Goal: Task Accomplishment & Management: Use online tool/utility

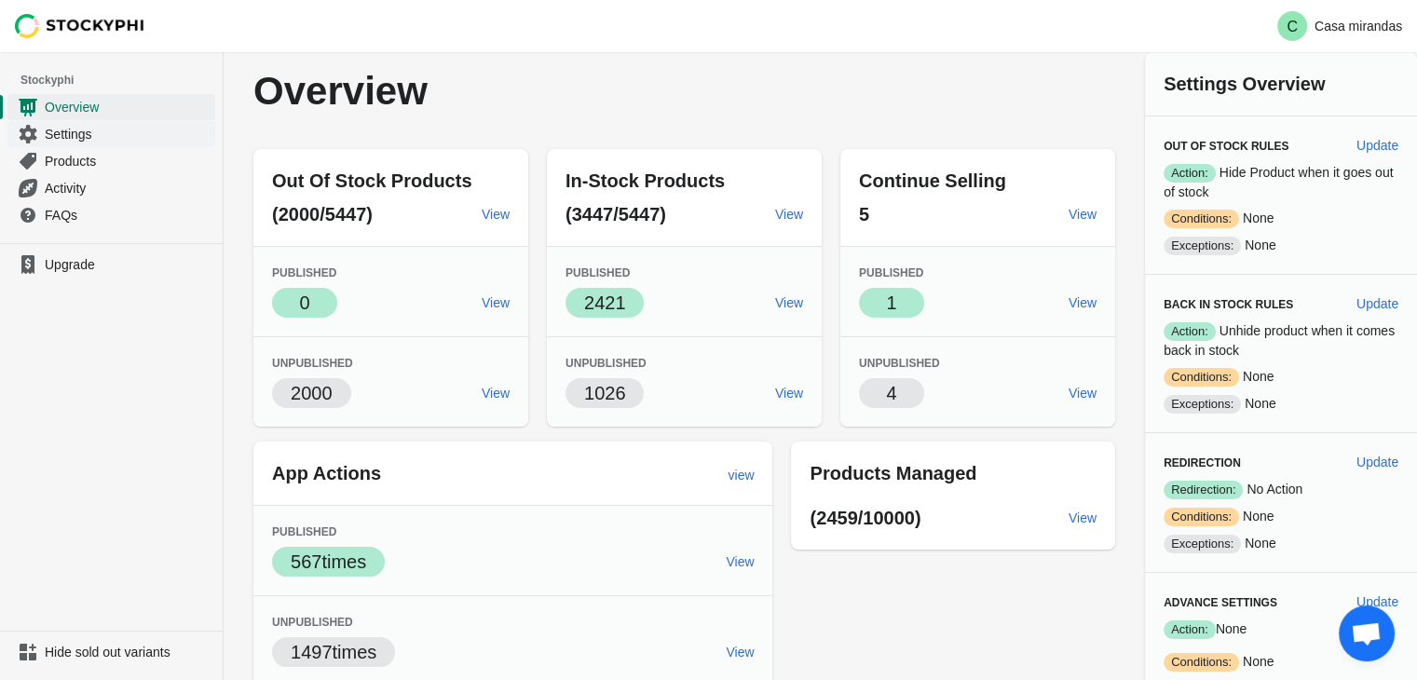
click at [71, 139] on span "Settings" at bounding box center [128, 134] width 167 height 19
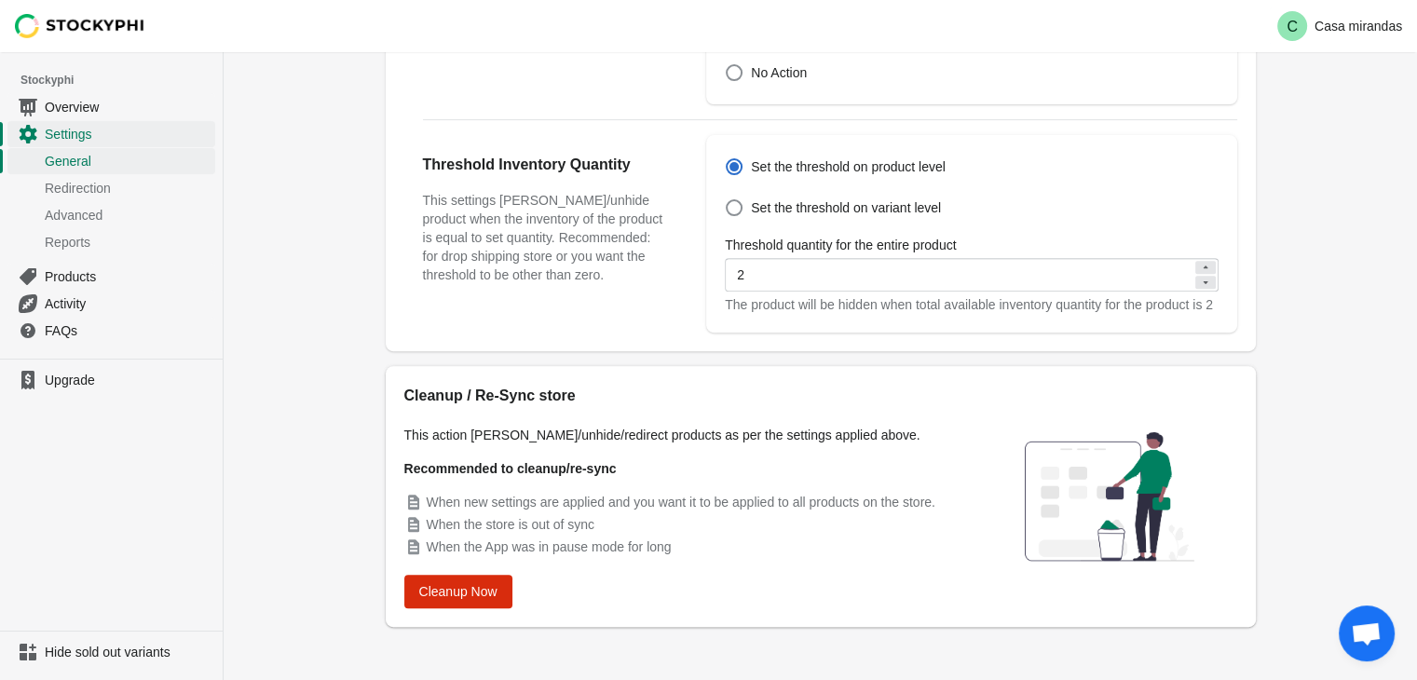
scroll to position [679, 0]
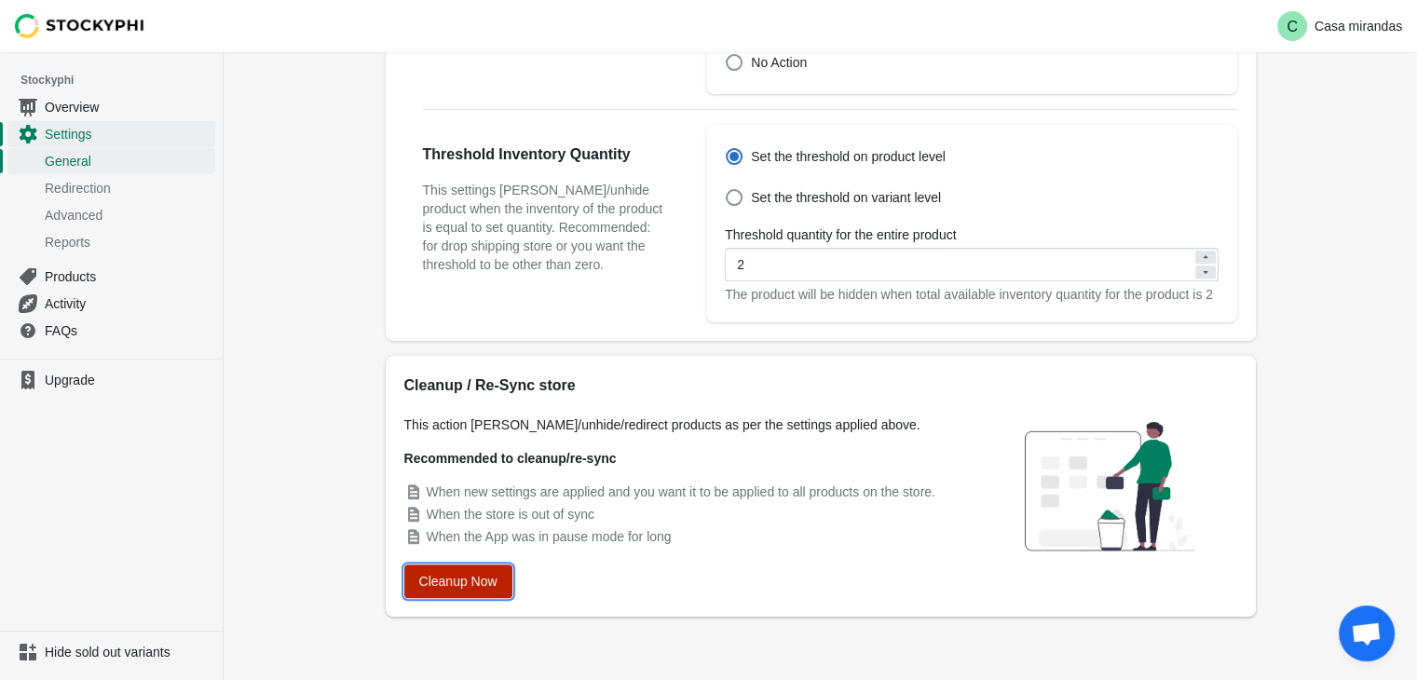
click at [484, 578] on span "Cleanup Now" at bounding box center [458, 581] width 78 height 15
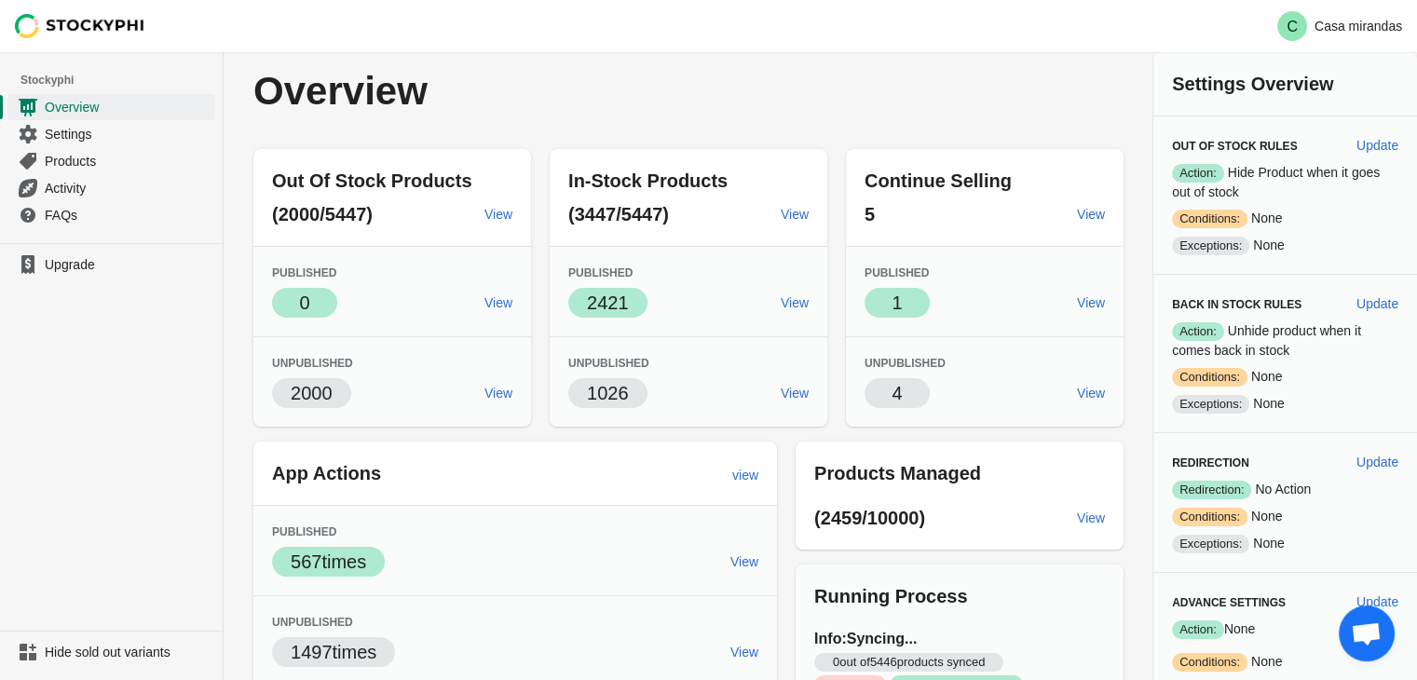
scroll to position [185, 0]
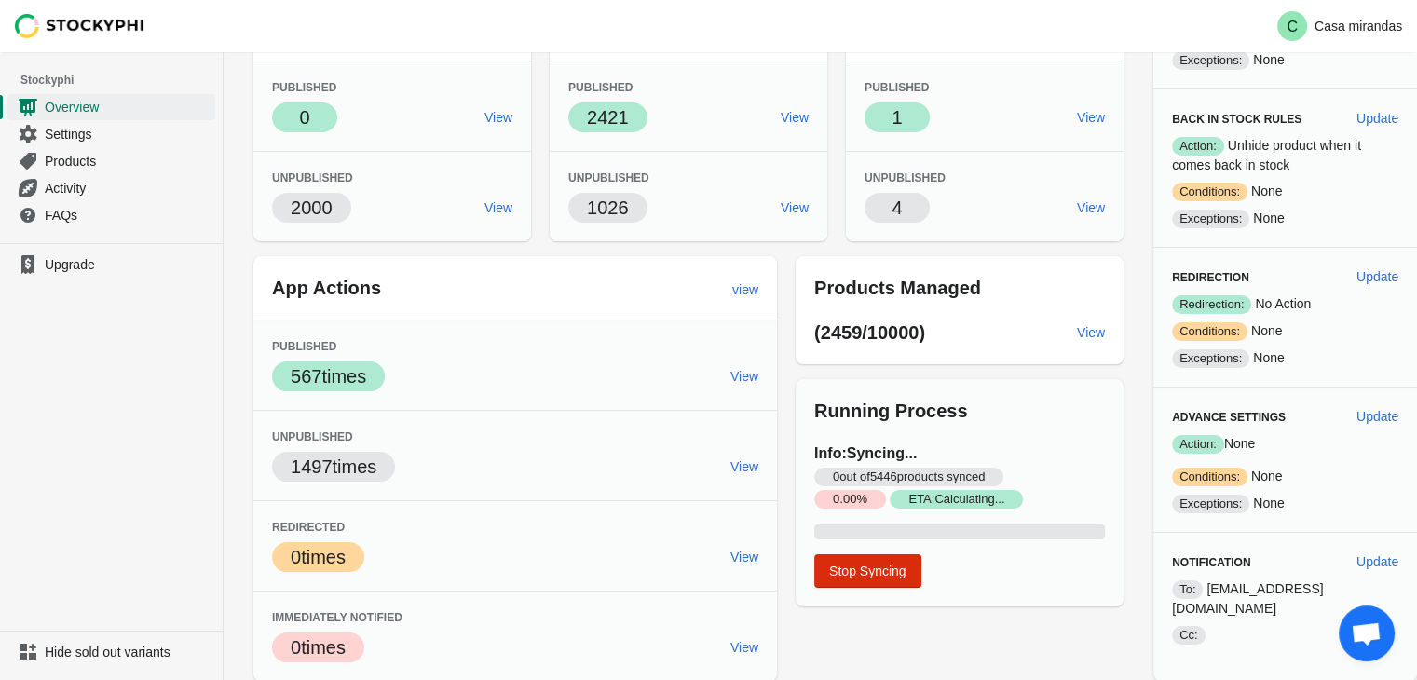
click at [851, 500] on span "Critical 0.00 %" at bounding box center [850, 499] width 72 height 19
